Goal: Task Accomplishment & Management: Complete application form

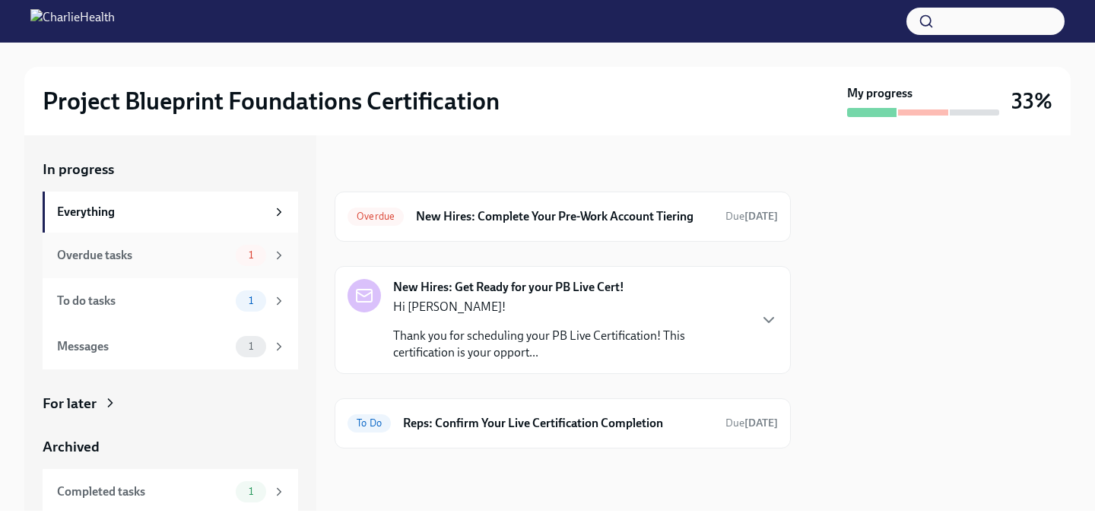
click at [186, 259] on div "Overdue tasks" at bounding box center [143, 255] width 173 height 17
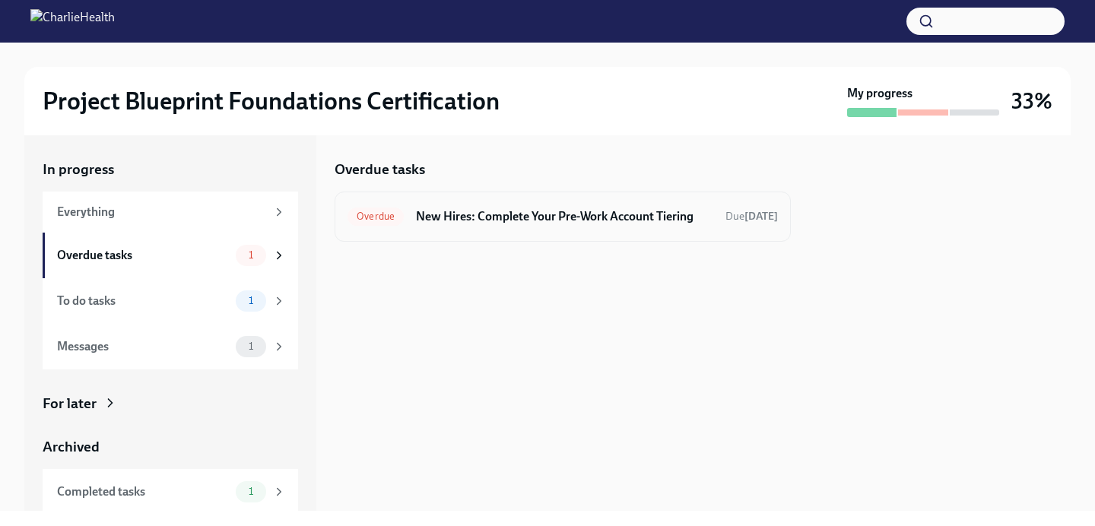
click at [639, 198] on div "Overdue New Hires: Complete Your Pre-Work Account Tiering Due [DATE]" at bounding box center [563, 217] width 456 height 50
click at [636, 213] on h6 "New Hires: Complete Your Pre-Work Account Tiering" at bounding box center [564, 216] width 297 height 17
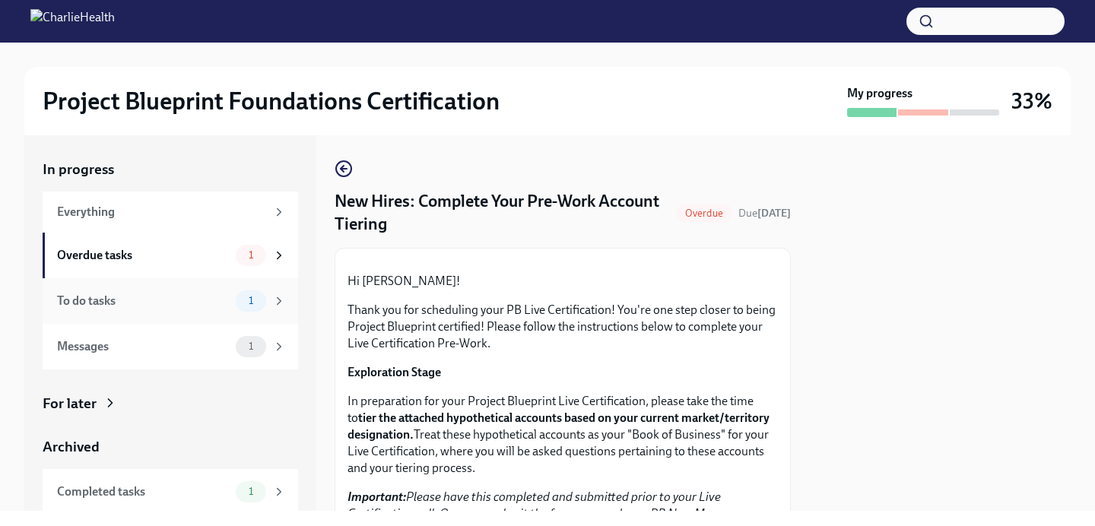
click at [214, 300] on div "To do tasks" at bounding box center [143, 301] width 173 height 17
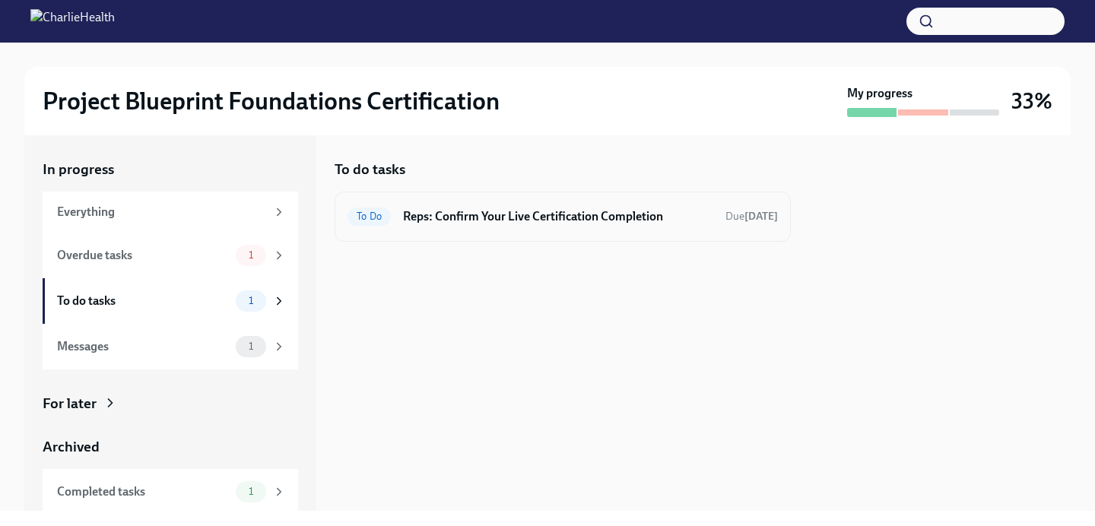
click at [564, 214] on h6 "Reps: Confirm Your Live Certification Completion" at bounding box center [558, 216] width 310 height 17
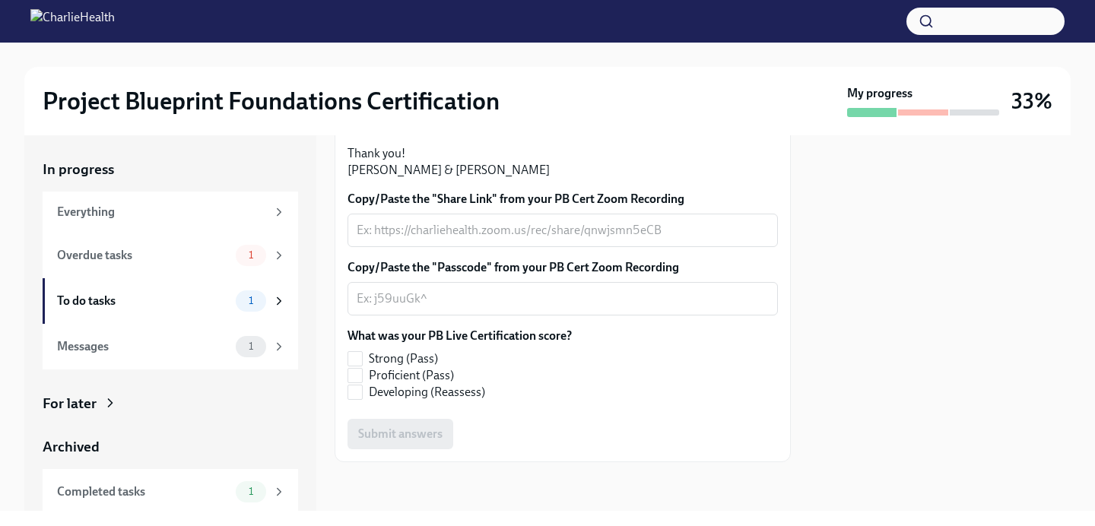
scroll to position [472, 0]
click at [527, 234] on textarea "Copy/Paste the "Share Link" from your PB Cert Zoom Recording" at bounding box center [563, 230] width 412 height 18
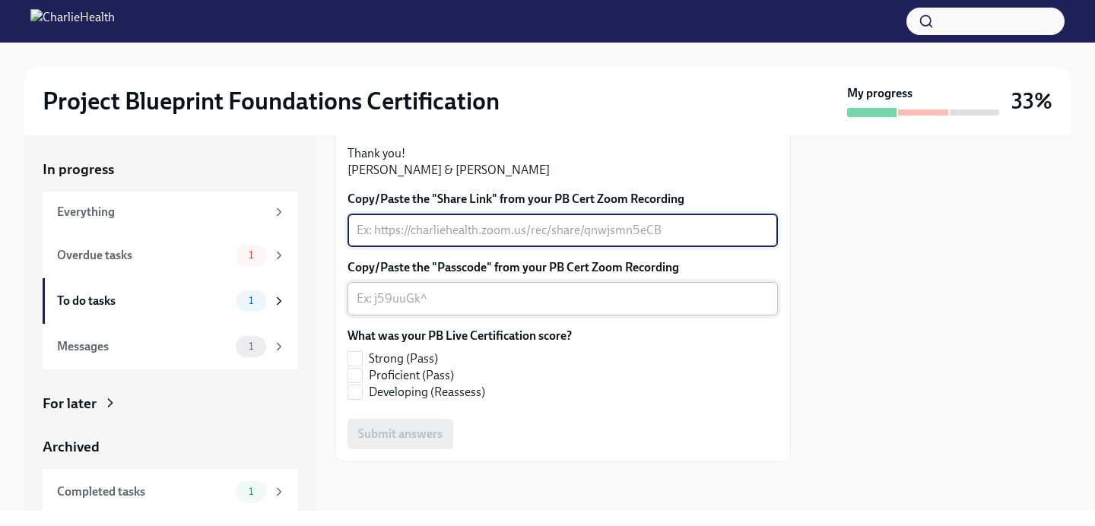
click at [495, 308] on textarea "Copy/Paste the "Passcode" from your PB Cert Zoom Recording" at bounding box center [563, 299] width 412 height 18
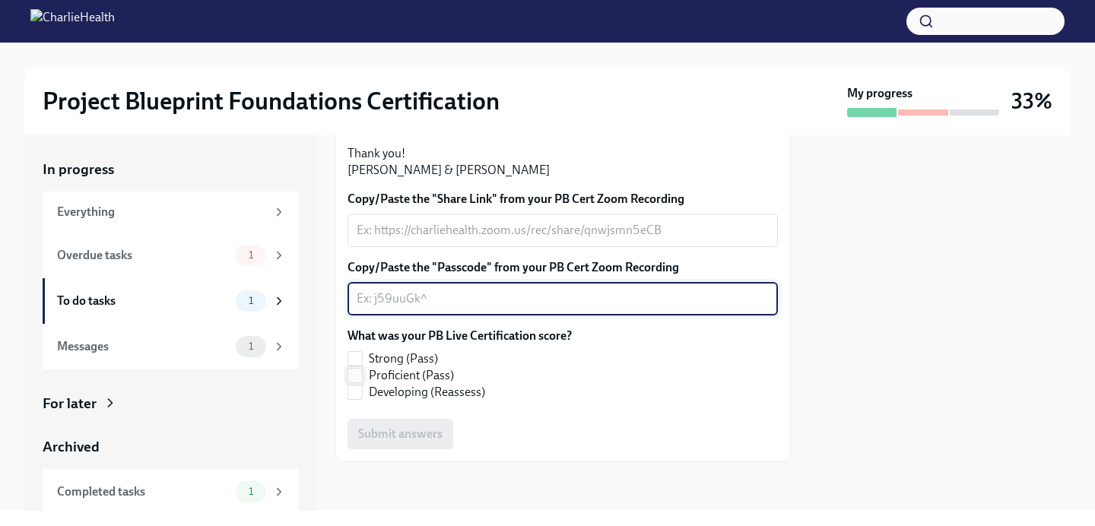
click at [357, 382] on input "Proficient (Pass)" at bounding box center [355, 376] width 14 height 14
checkbox input "true"
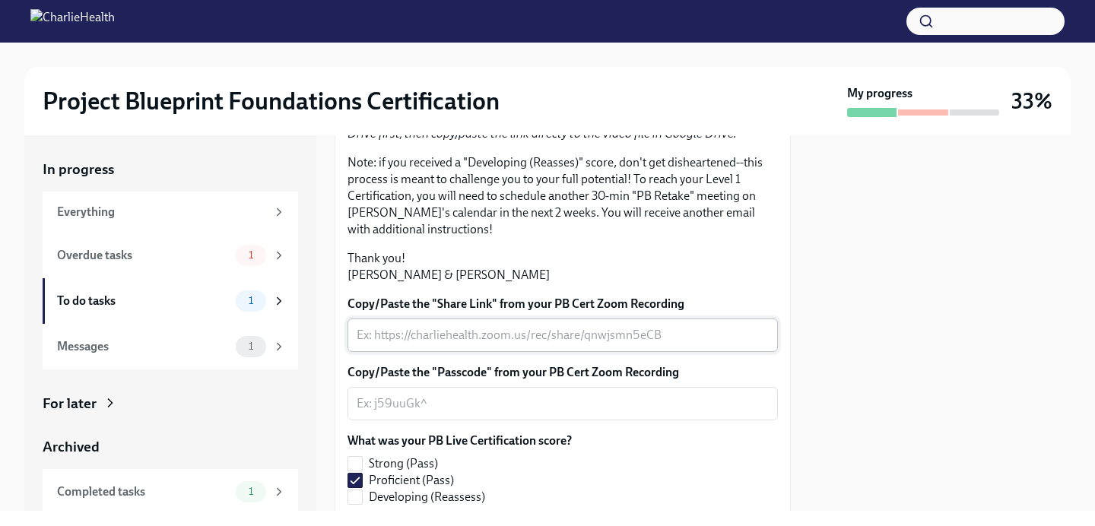
scroll to position [482, 0]
